Goal: Transaction & Acquisition: Subscribe to service/newsletter

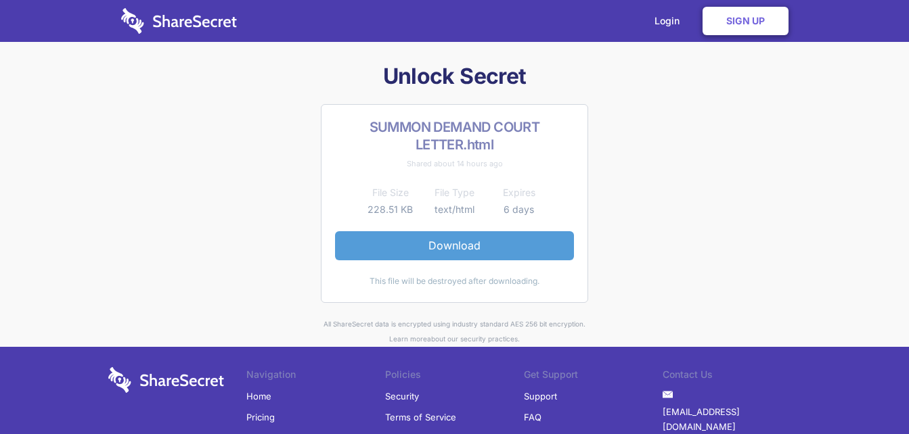
click at [477, 249] on link "Download" at bounding box center [454, 245] width 239 height 28
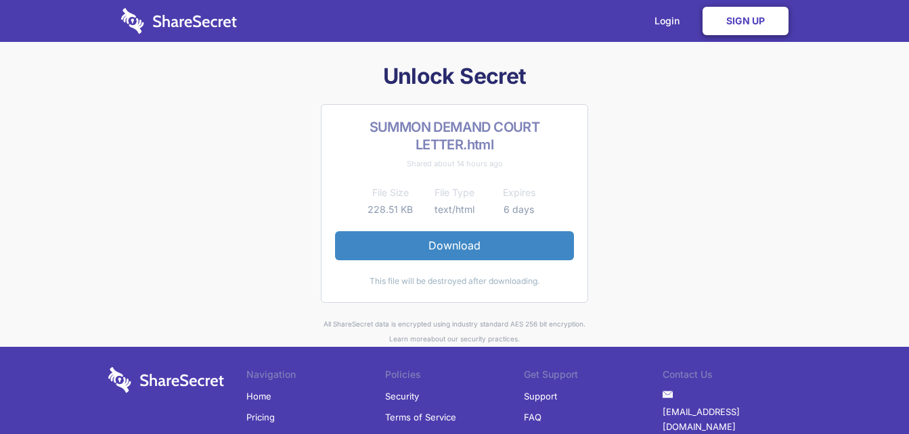
click at [744, 24] on link "Sign Up" at bounding box center [745, 21] width 86 height 28
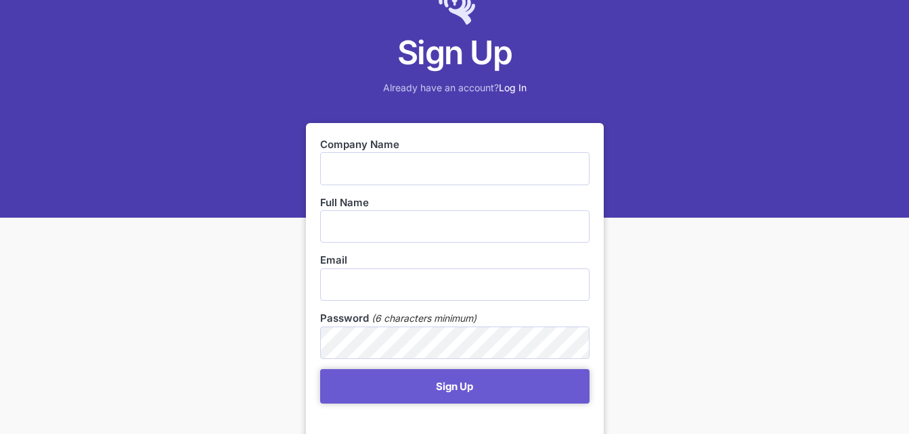
scroll to position [68, 0]
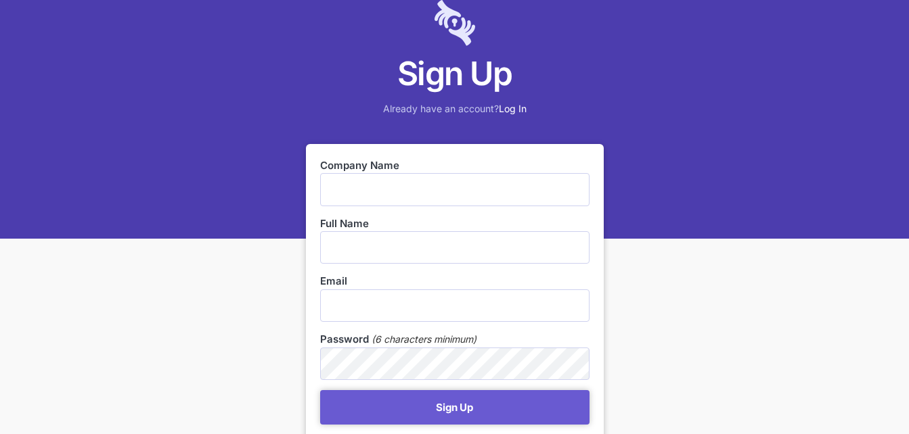
click at [685, 296] on div "Sign Up Already have an account? Log In Company Name Full Name Email Password (…" at bounding box center [454, 355] width 909 height 847
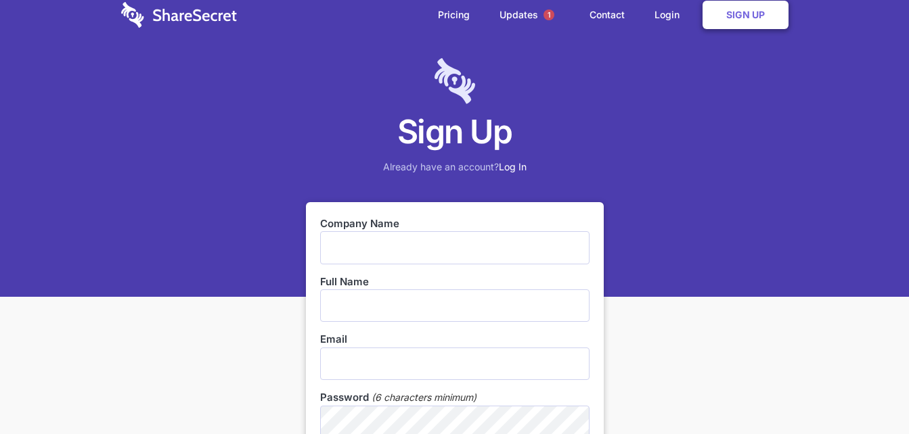
scroll to position [0, 0]
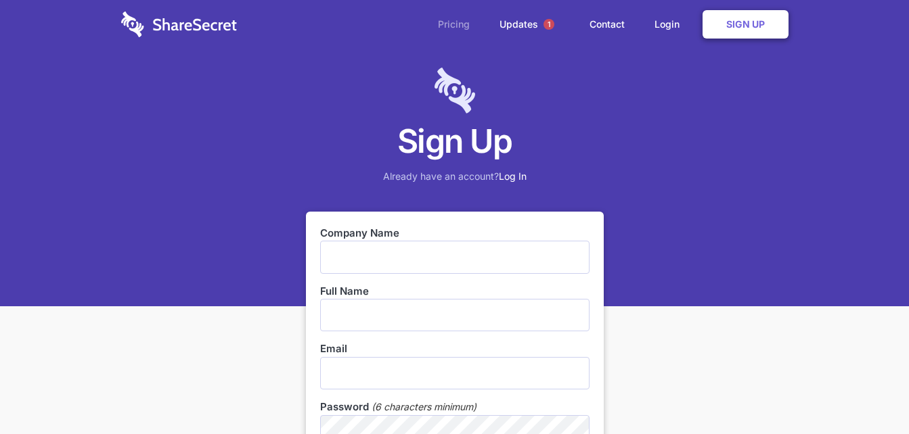
click at [457, 20] on link "Pricing" at bounding box center [453, 24] width 59 height 42
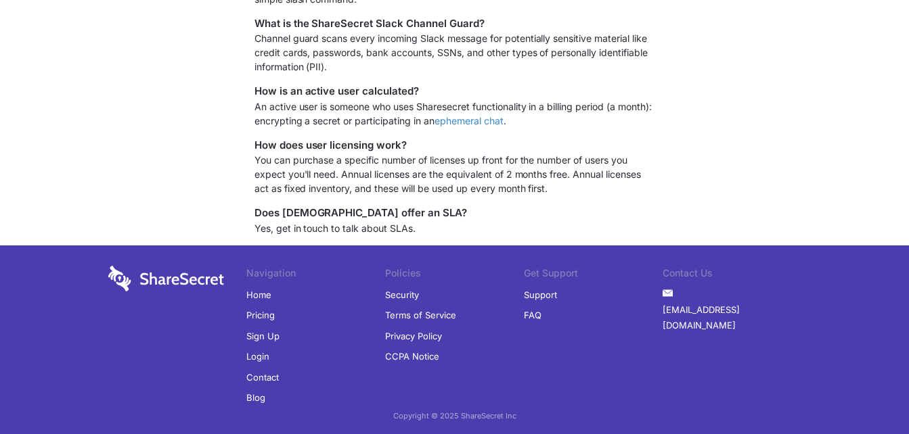
scroll to position [1237, 0]
